Goal: Register for event/course

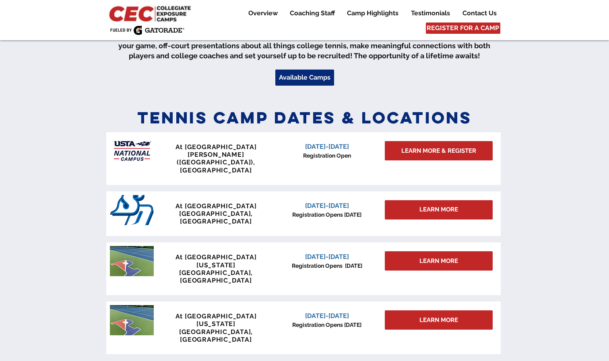
scroll to position [292, 0]
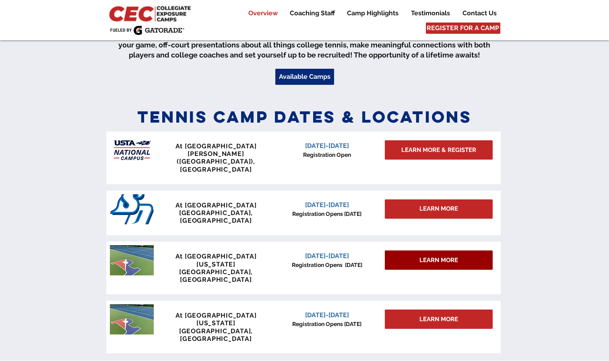
click at [422, 256] on span "LEARN MORE" at bounding box center [438, 260] width 39 height 8
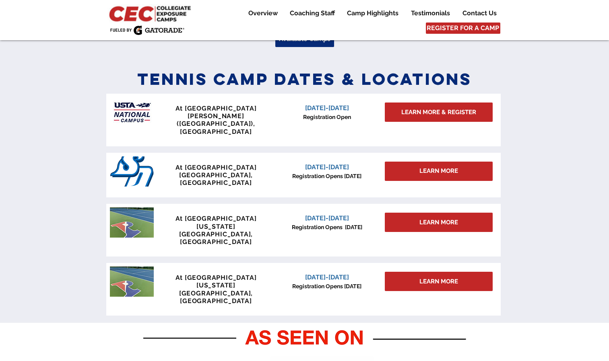
scroll to position [332, 0]
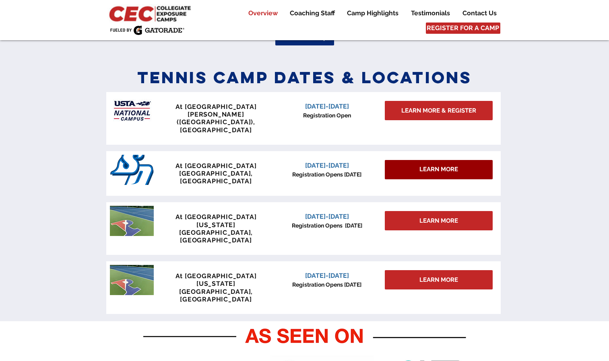
click at [426, 165] on span "LEARN MORE" at bounding box center [438, 169] width 39 height 8
click at [439, 165] on span "LEARN MORE" at bounding box center [438, 169] width 39 height 8
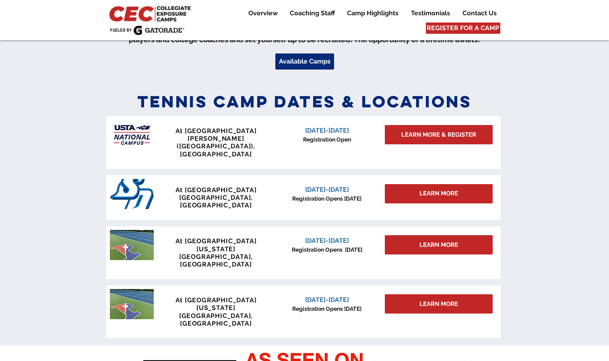
scroll to position [282, 0]
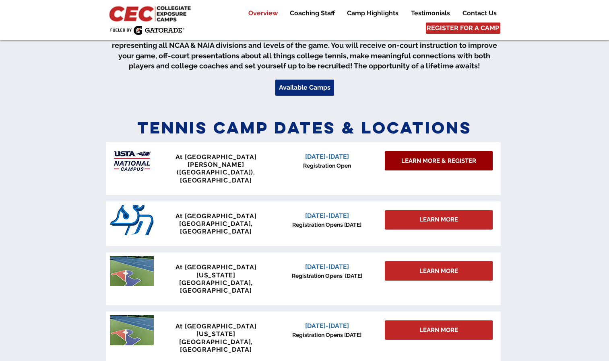
click at [445, 160] on span "LEARN MORE & REGISTER" at bounding box center [438, 161] width 75 height 8
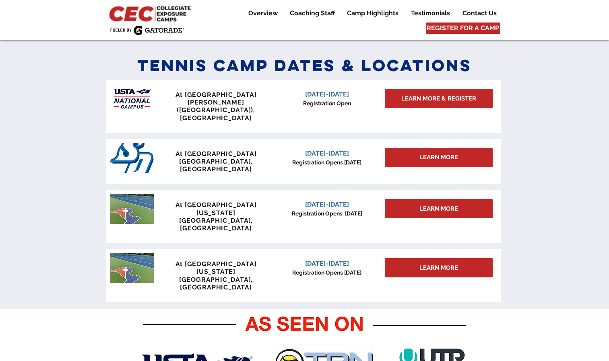
scroll to position [346, 0]
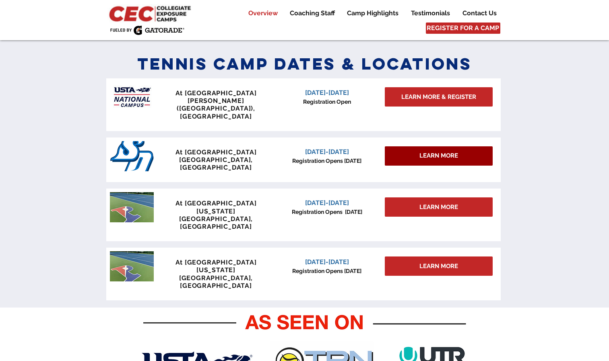
click at [462, 146] on div "LEARN MORE" at bounding box center [439, 155] width 108 height 19
click at [453, 152] on span "LEARN MORE" at bounding box center [438, 156] width 39 height 8
drag, startPoint x: 453, startPoint y: 139, endPoint x: 427, endPoint y: 139, distance: 26.1
click at [427, 152] on span "LEARN MORE" at bounding box center [438, 156] width 39 height 8
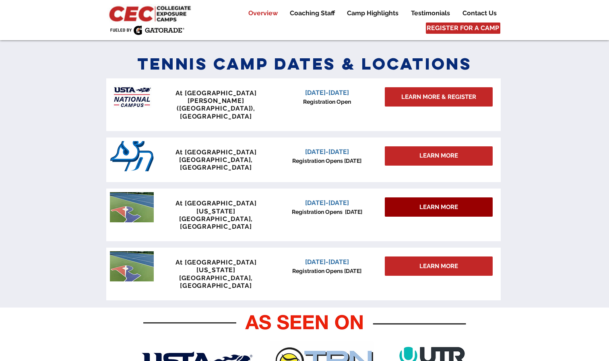
click at [429, 203] on span "LEARN MORE" at bounding box center [438, 207] width 39 height 8
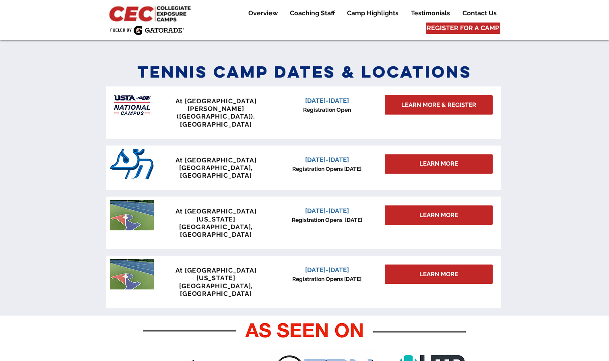
scroll to position [339, 0]
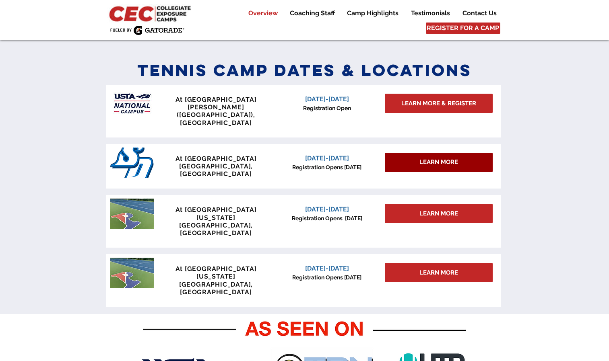
click at [427, 153] on div "LEARN MORE" at bounding box center [439, 162] width 108 height 19
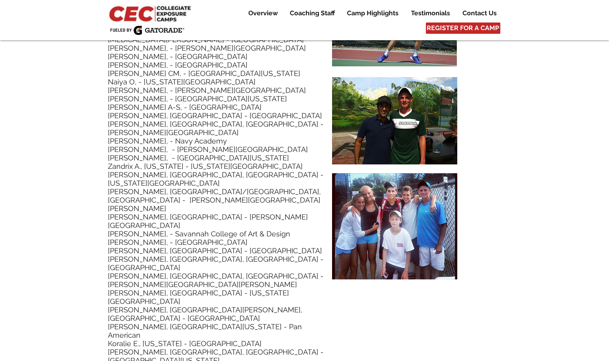
scroll to position [3761, 0]
